Goal: Information Seeking & Learning: Understand process/instructions

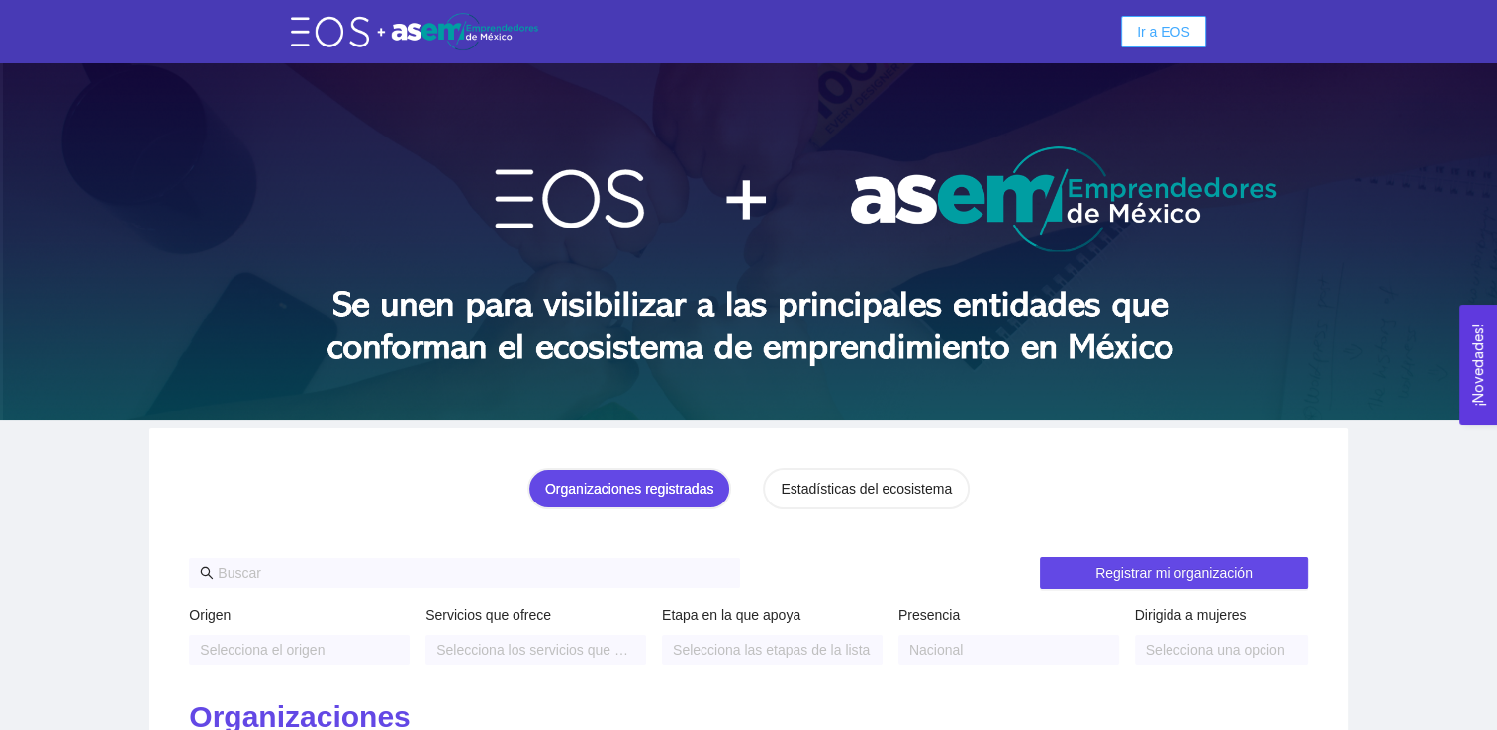
click at [1163, 39] on span "Ir a EOS" at bounding box center [1163, 32] width 53 height 22
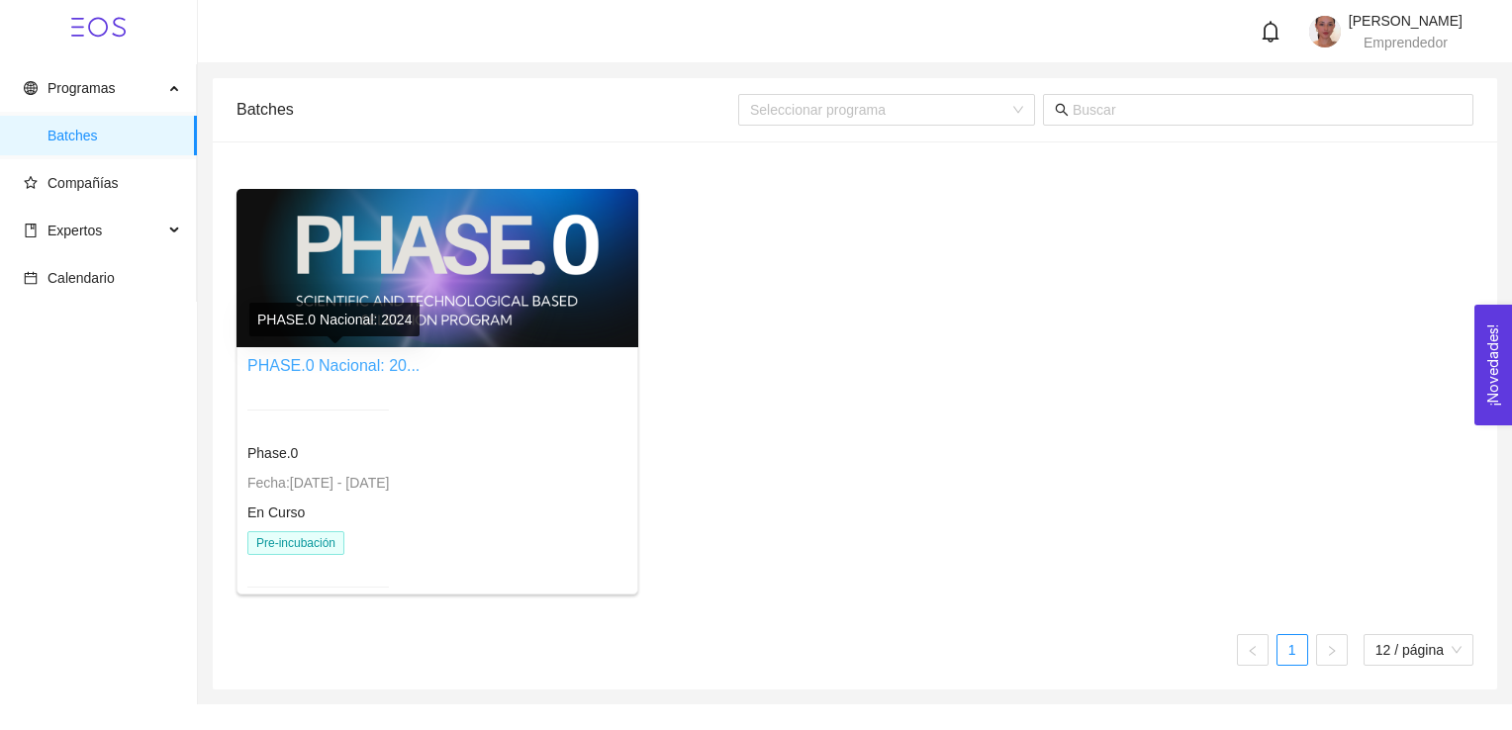
click at [309, 359] on link "PHASE.0 Nacional: 20..." at bounding box center [333, 365] width 172 height 17
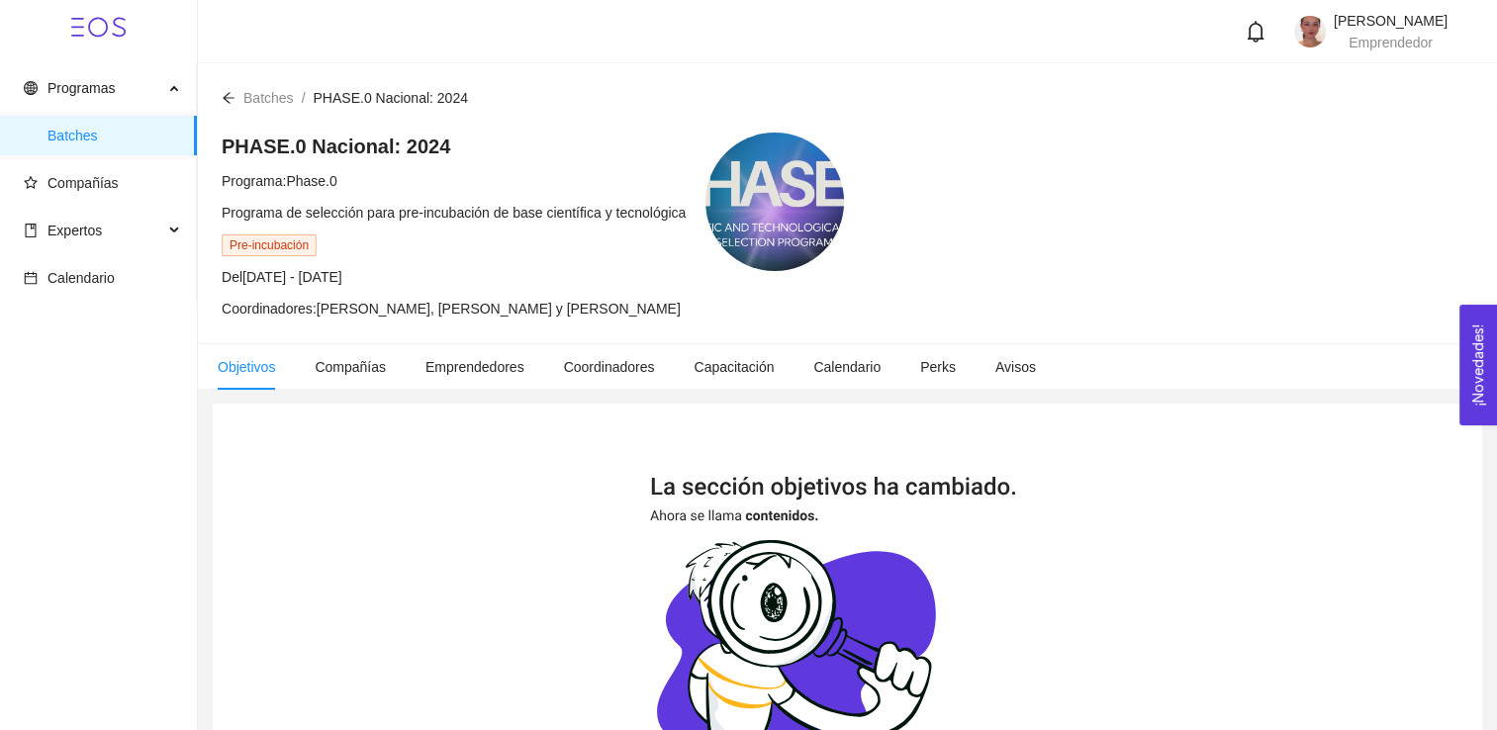
click at [224, 104] on icon "arrow-left" at bounding box center [229, 98] width 14 height 14
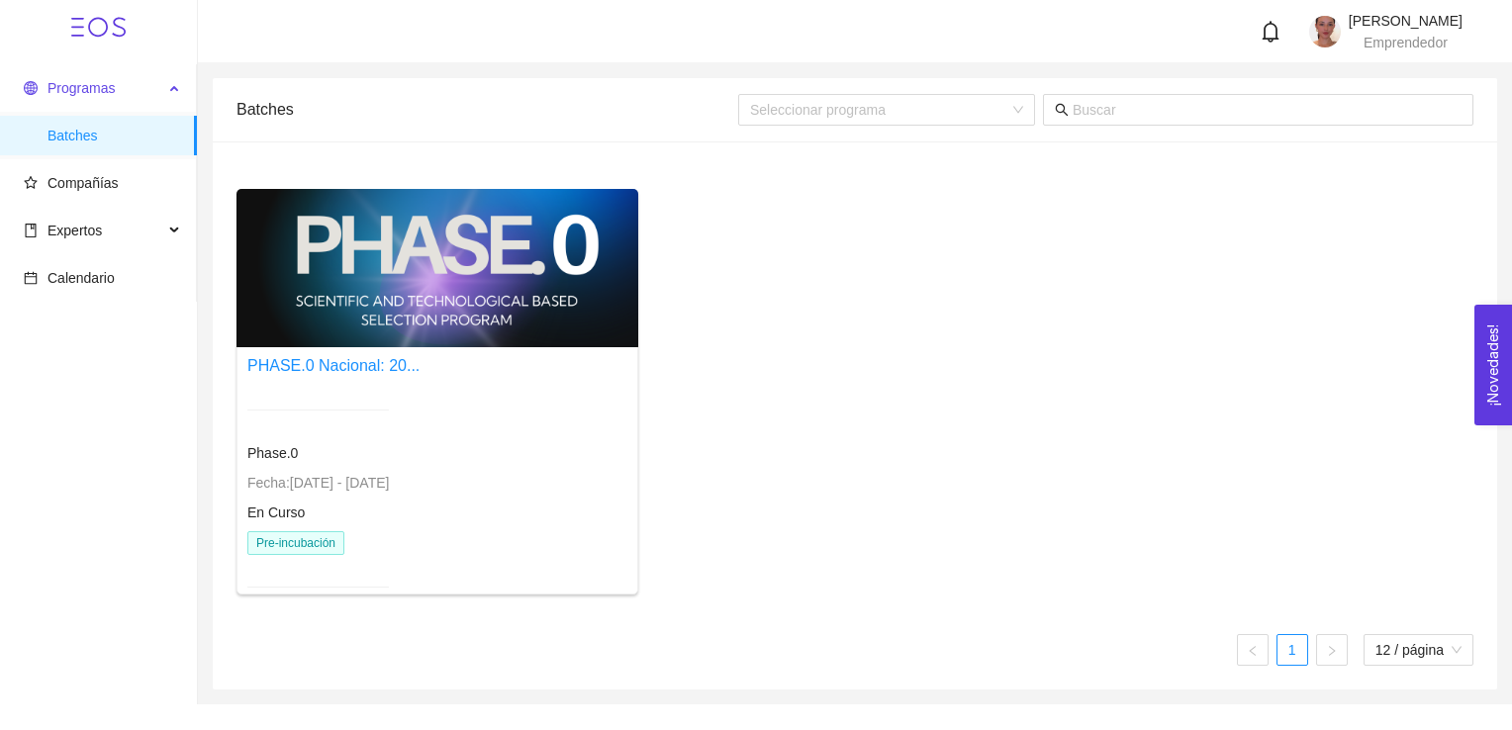
click at [95, 97] on span "Programas" at bounding box center [94, 88] width 140 height 40
click at [115, 220] on span "Expertos" at bounding box center [94, 231] width 140 height 40
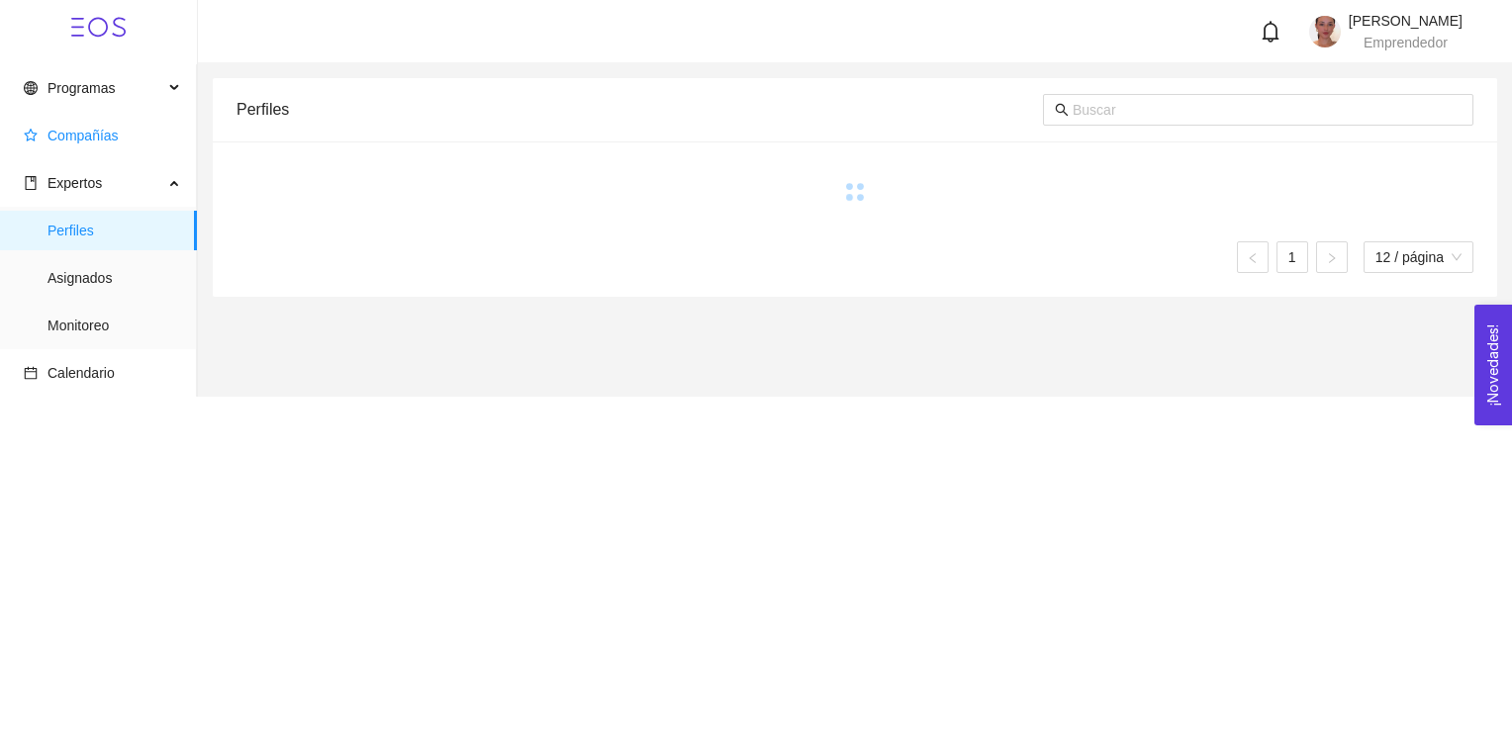
click at [123, 135] on span "Compañías" at bounding box center [102, 136] width 157 height 40
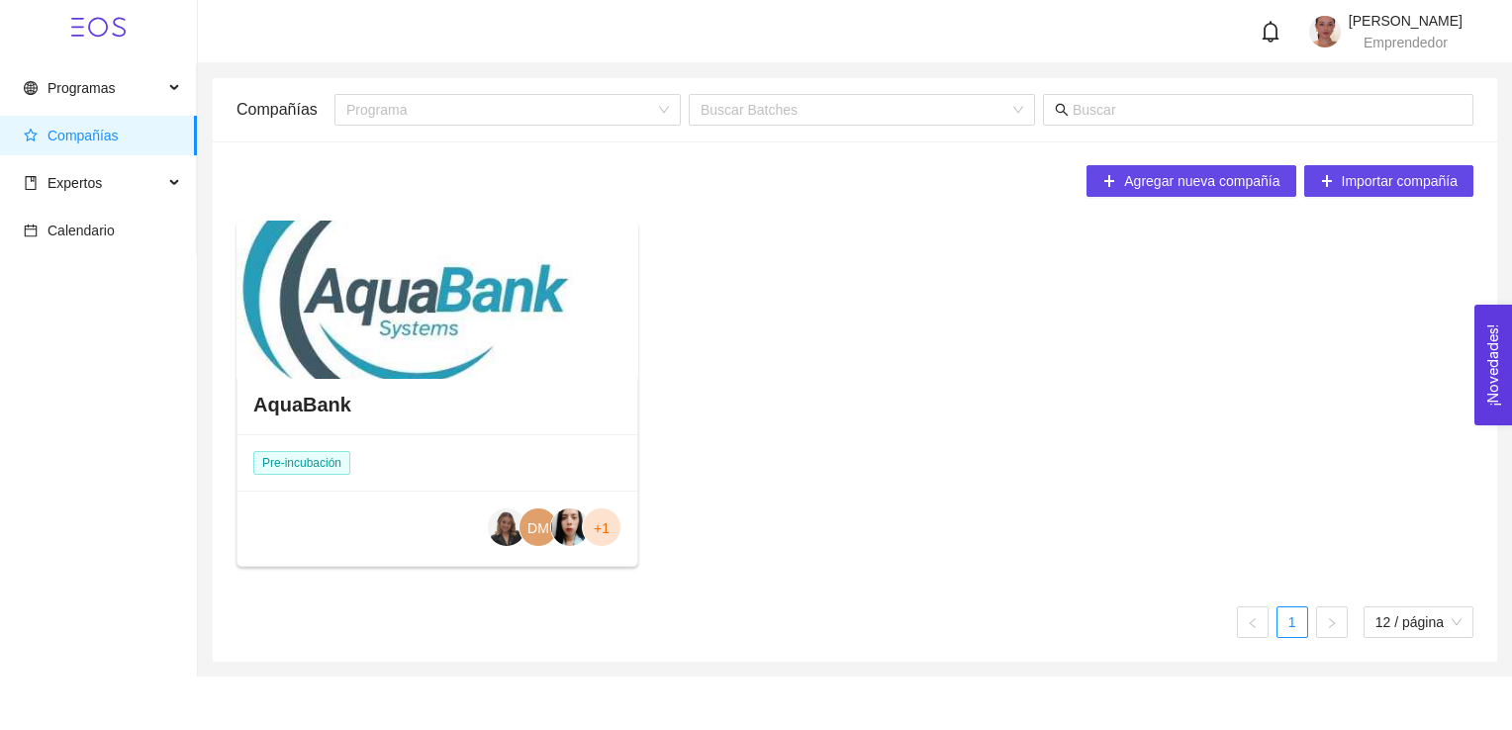
click at [548, 428] on div "AquaBank" at bounding box center [437, 404] width 400 height 59
click at [317, 462] on span "Pre-incubación" at bounding box center [301, 463] width 97 height 24
click at [314, 406] on h4 "AquaBank" at bounding box center [302, 405] width 98 height 28
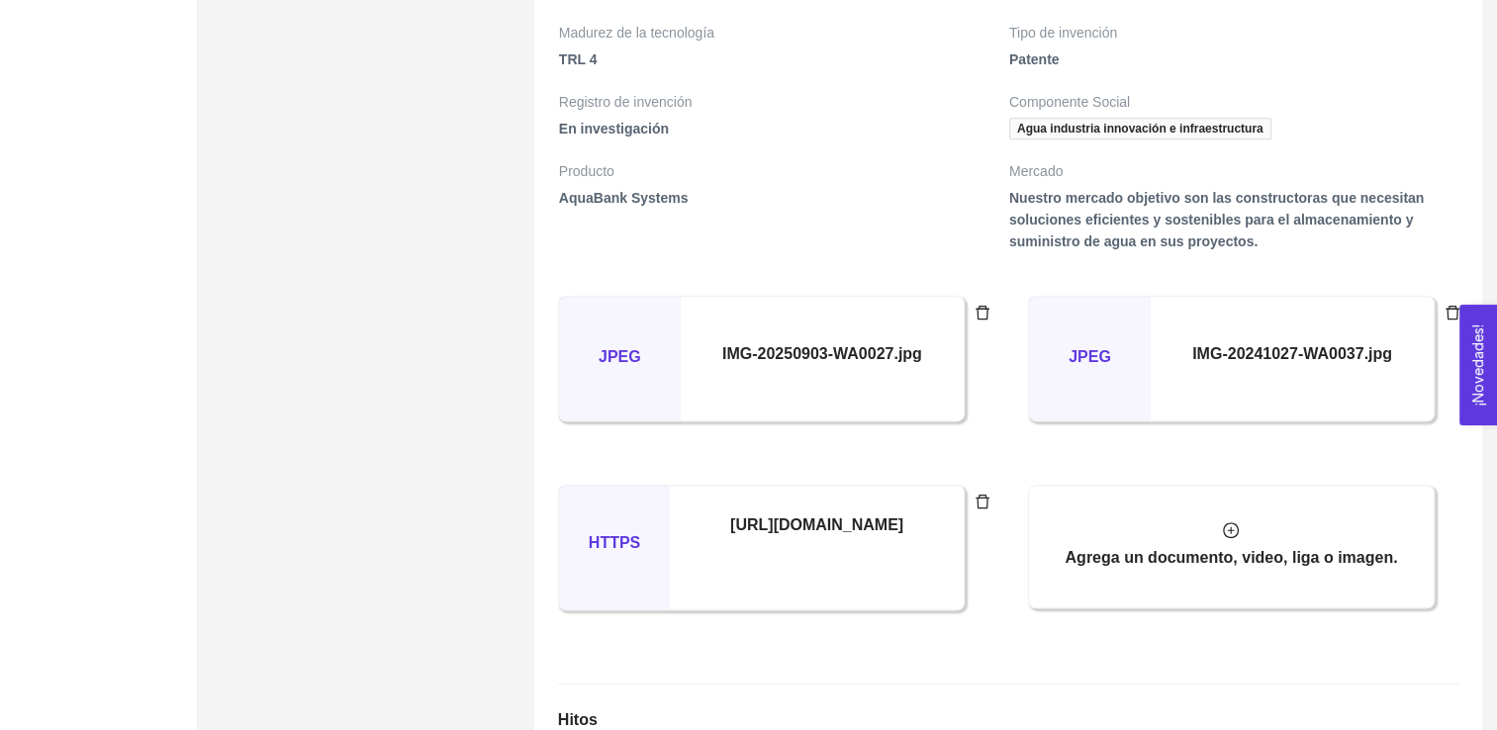
scroll to position [1049, 0]
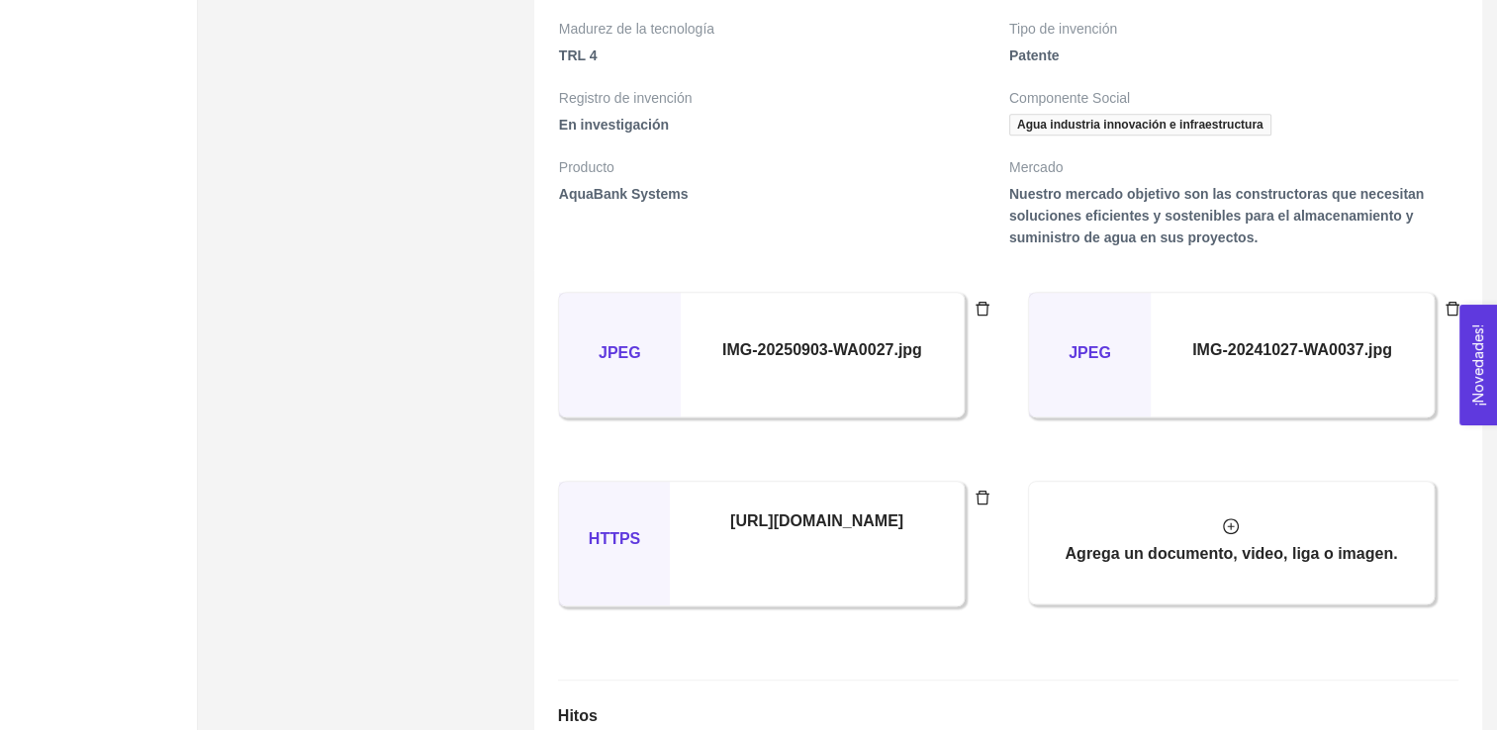
click at [856, 338] on h5 "IMG-20250903-WA0027.jpg" at bounding box center [822, 350] width 200 height 24
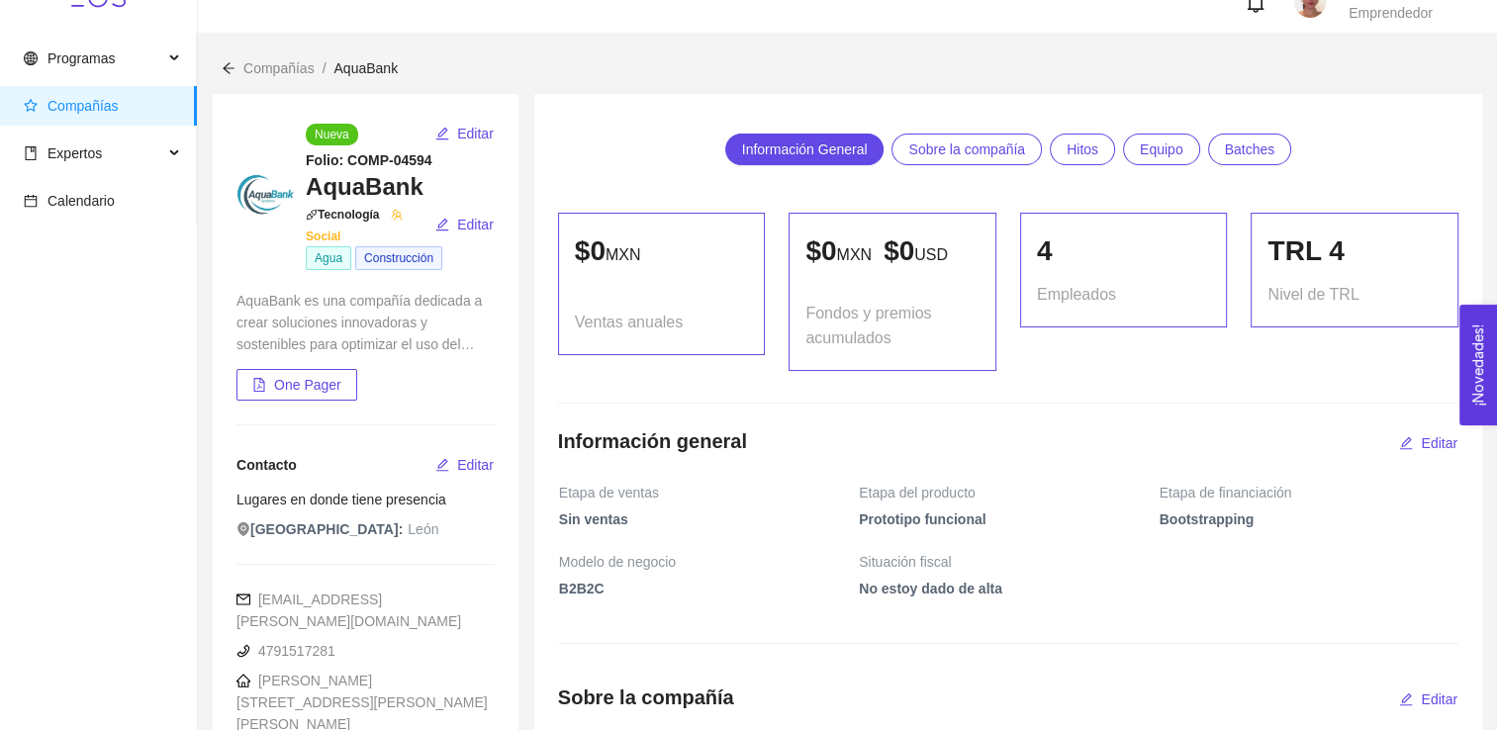
scroll to position [0, 0]
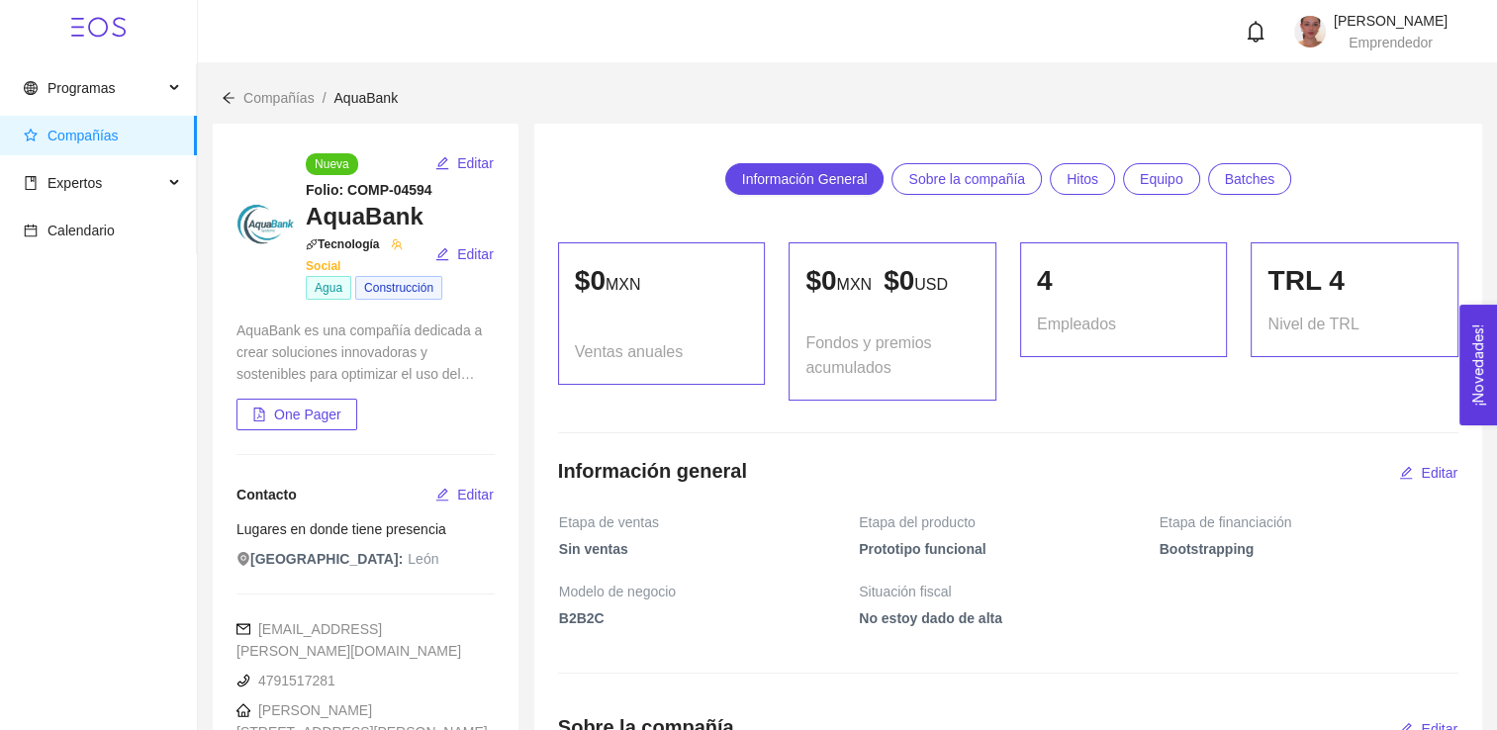
click at [1161, 180] on span "Equipo" at bounding box center [1162, 179] width 44 height 30
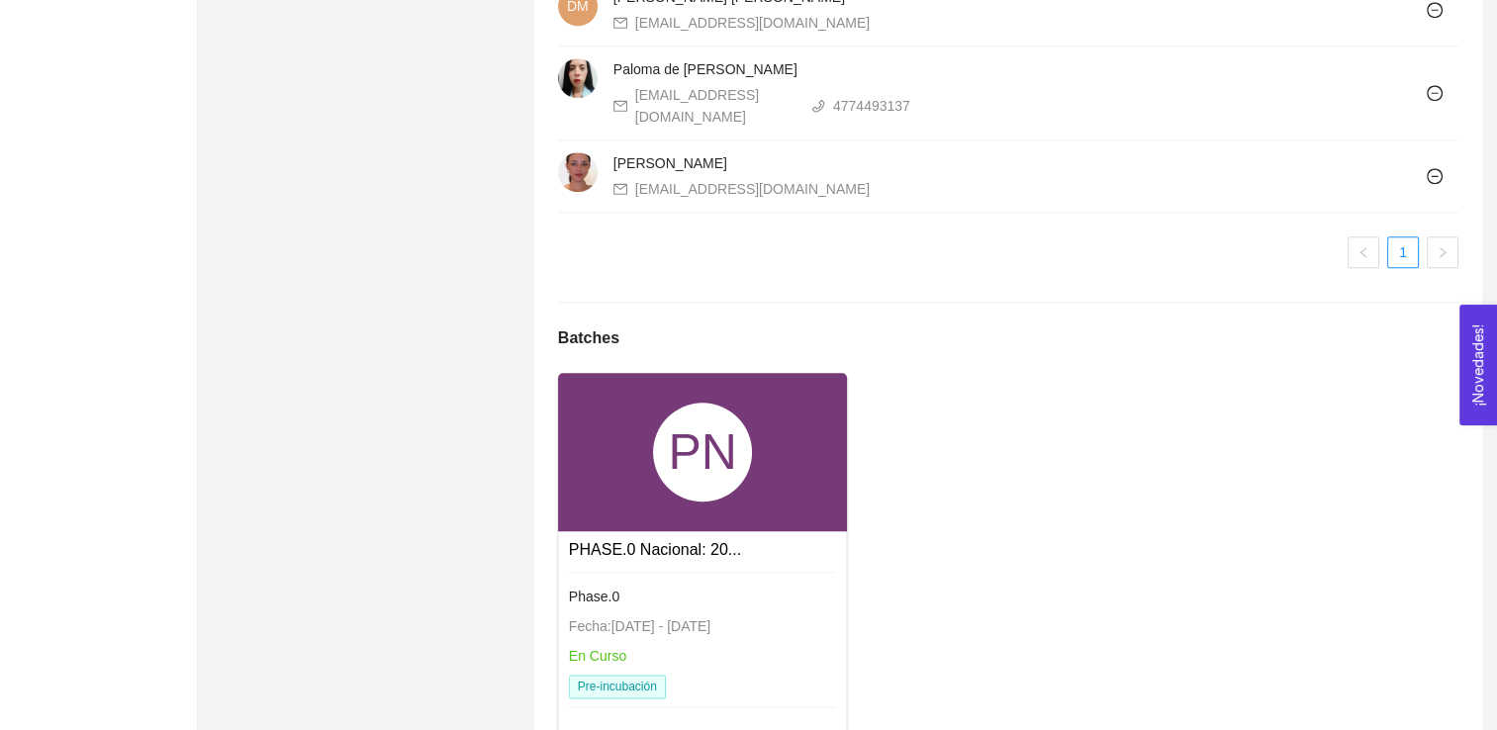
scroll to position [2195, 0]
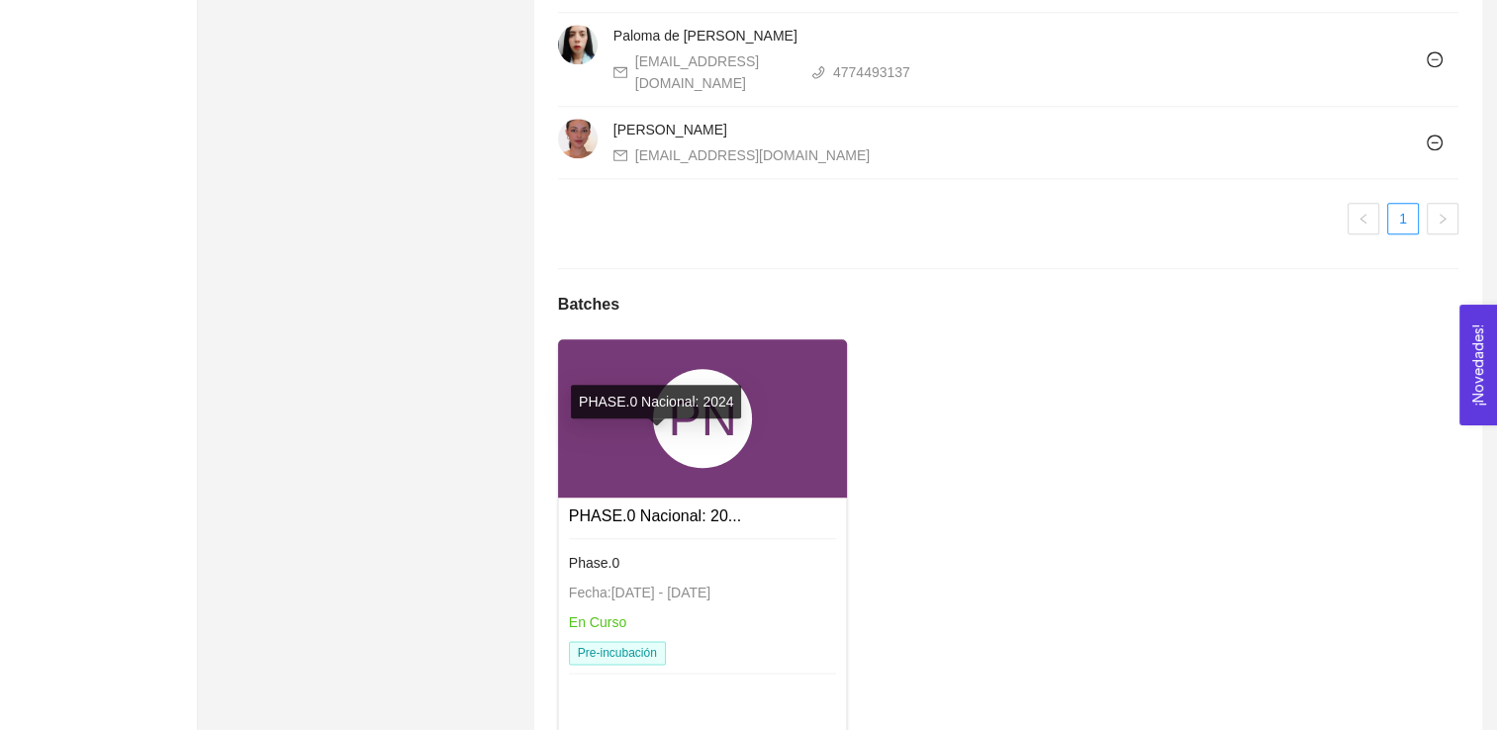
click at [665, 508] on link "PHASE.0 Nacional: 20..." at bounding box center [655, 516] width 172 height 17
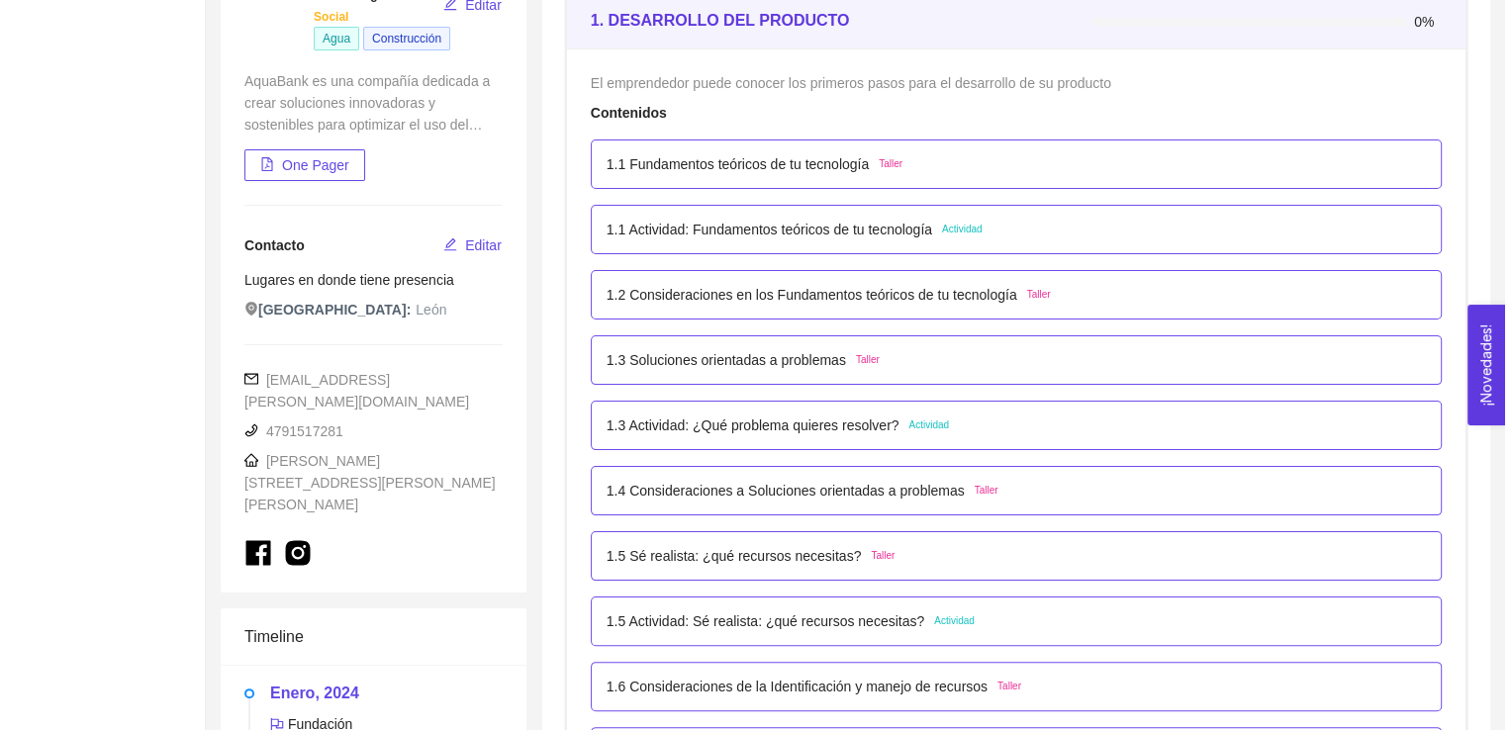
scroll to position [309, 0]
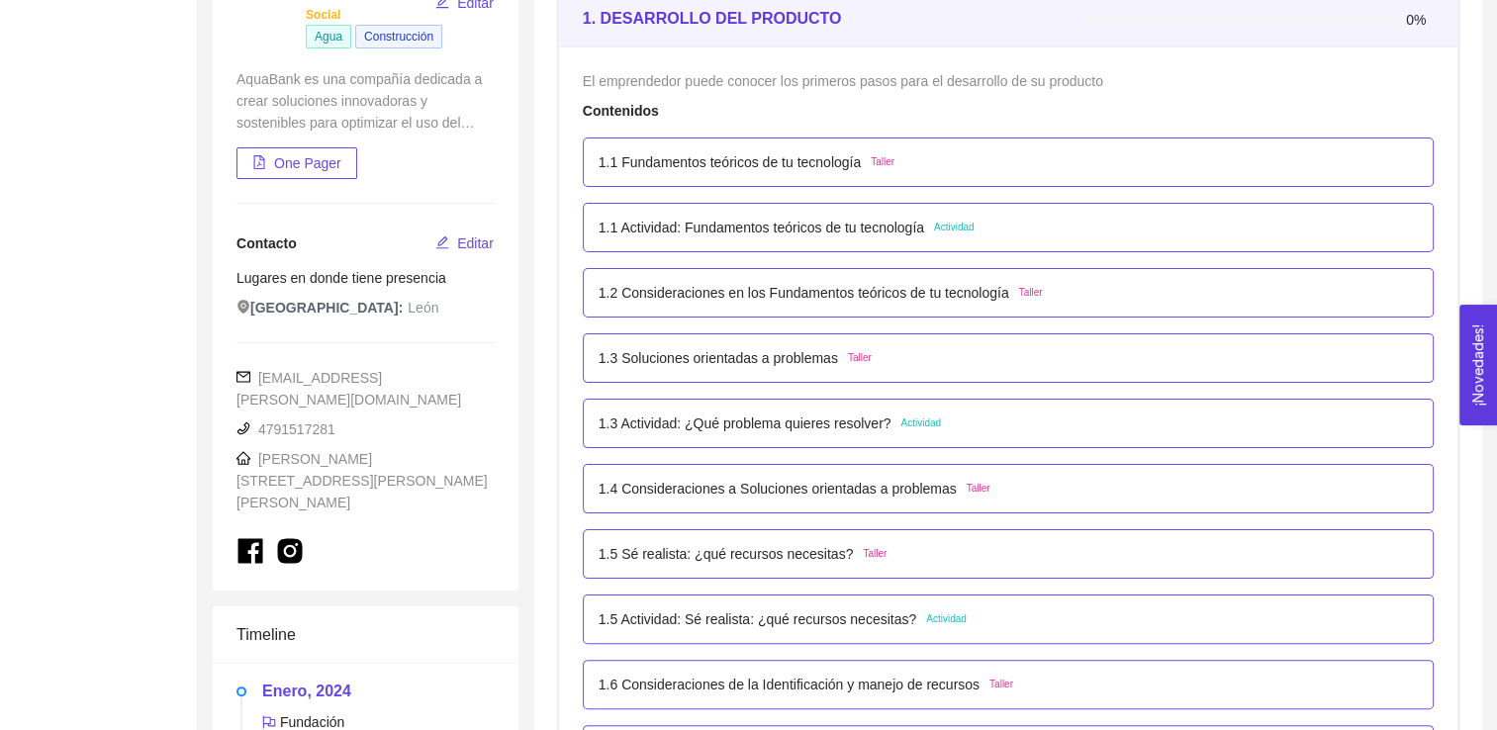
click at [839, 426] on p "1.3 Actividad: ¿Qué problema quieres resolver?" at bounding box center [745, 424] width 293 height 22
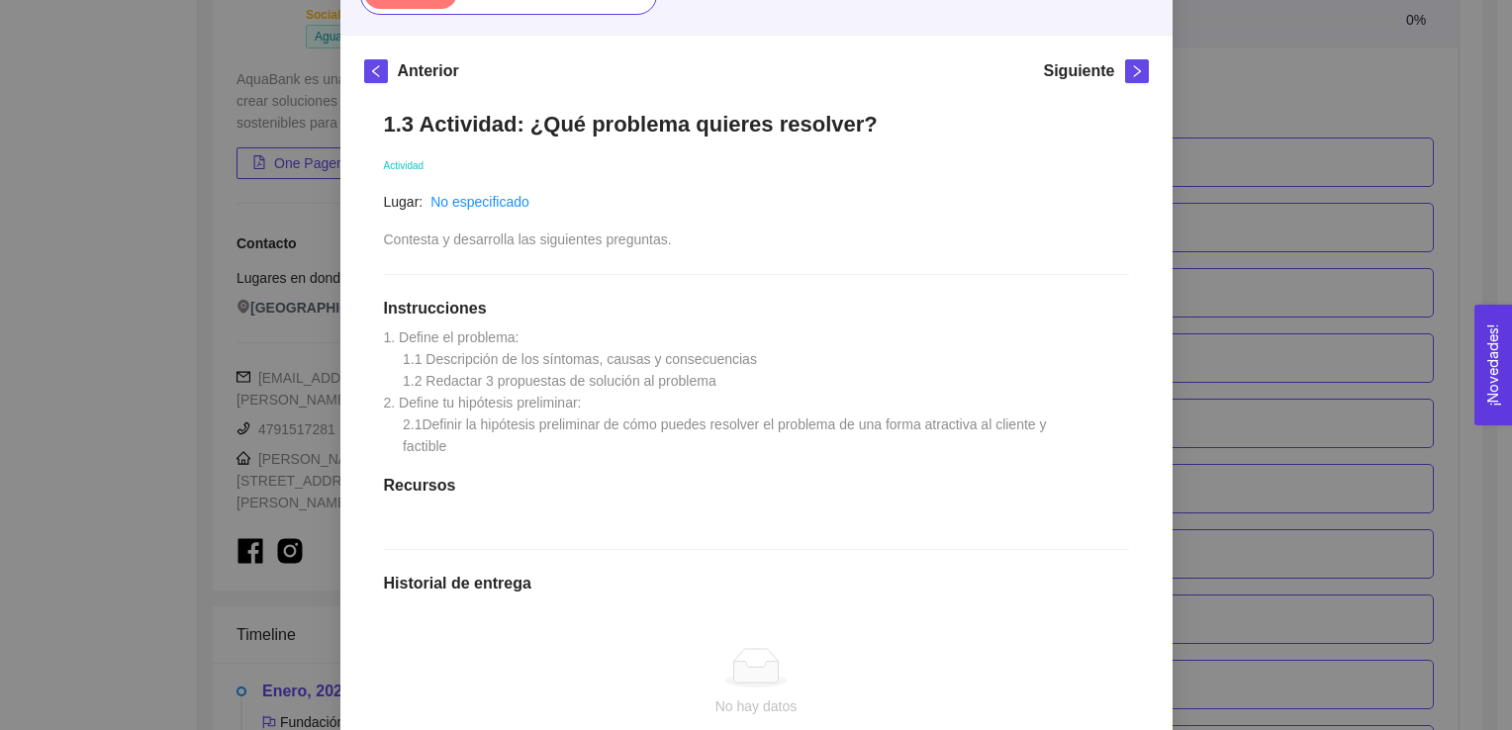
scroll to position [241, 0]
drag, startPoint x: 483, startPoint y: 461, endPoint x: 372, endPoint y: 327, distance: 174.3
click at [372, 327] on div "1.3 Actividad: ¿Qué problema quieres resolver? Actividad Lugar: No especificado…" at bounding box center [756, 504] width 785 height 828
copy span "1. Define el problema: 1.1 Descripción de los síntomas, causas y consecuencias …"
click at [742, 423] on span "1. Define el problema: 1.1 Descripción de los síntomas, causas y consecuencias …" at bounding box center [717, 390] width 667 height 125
